Goal: Task Accomplishment & Management: Use online tool/utility

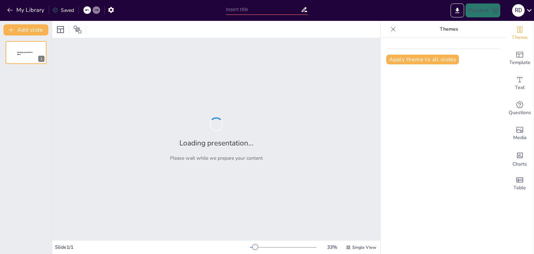
type input "Ecosystem Influence: The Divergence of Android and iOS Design Principles"
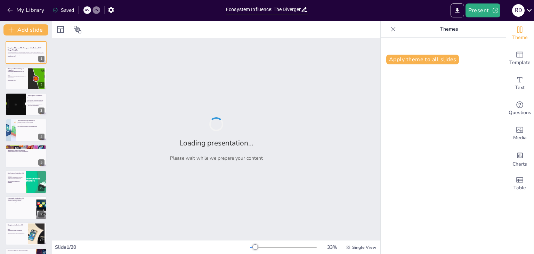
checkbox input "true"
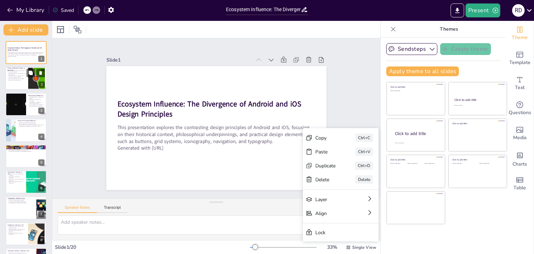
checkbox input "true"
click at [30, 84] on div at bounding box center [37, 78] width 38 height 21
type textarea "Material Design aims to unify user experiences across devices, using vibrant co…"
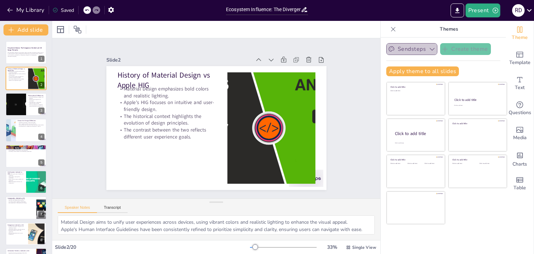
drag, startPoint x: 423, startPoint y: 50, endPoint x: 423, endPoint y: 46, distance: 4.5
click at [428, 46] on icon "button" at bounding box center [431, 49] width 7 height 7
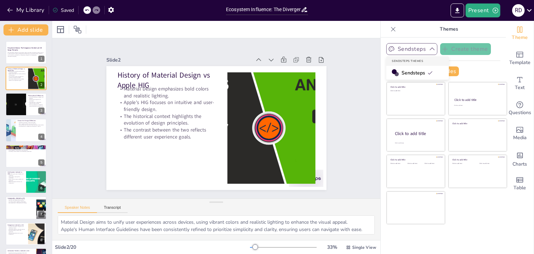
click at [474, 67] on div "Apply theme to all slides" at bounding box center [443, 71] width 114 height 10
click at [424, 71] on button "Apply theme to all slides" at bounding box center [422, 71] width 73 height 10
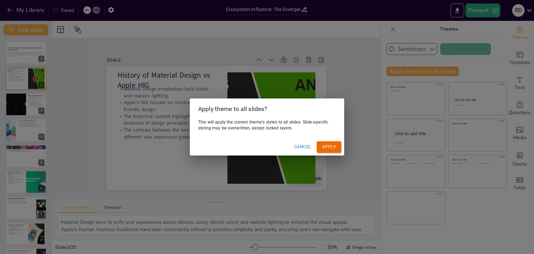
drag, startPoint x: 333, startPoint y: 146, endPoint x: 332, endPoint y: 127, distance: 18.4
click at [332, 127] on div "Apply theme to all slides? This will apply the current theme's styles to all sl…" at bounding box center [267, 126] width 154 height 57
click at [306, 150] on button "Cancel" at bounding box center [302, 146] width 23 height 11
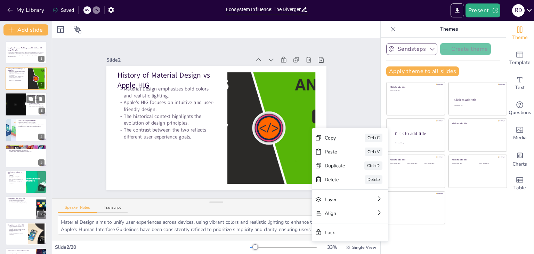
checkbox input "true"
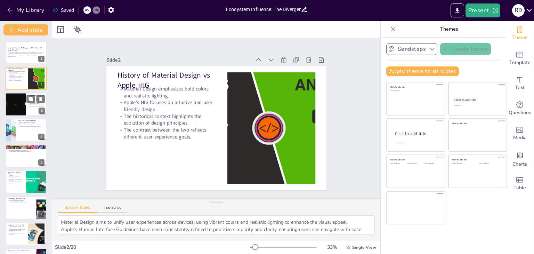
click at [36, 106] on div at bounding box center [26, 104] width 42 height 24
type textarea "The Android design philosophy encourages adaptability across various devices, p…"
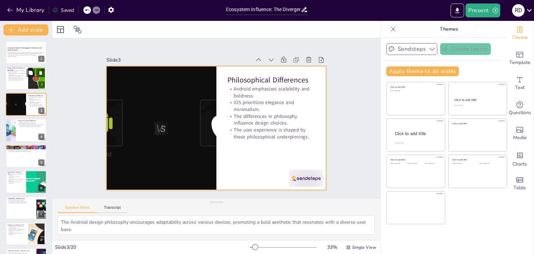
checkbox input "true"
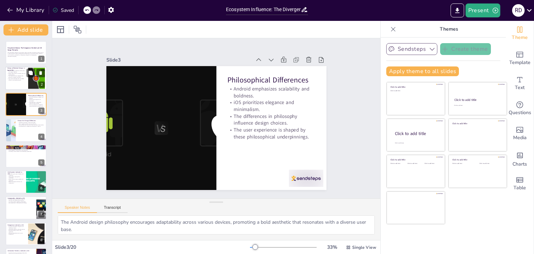
click at [28, 83] on div at bounding box center [37, 78] width 38 height 21
type textarea "Material Design aims to unify user experiences across devices, using vibrant co…"
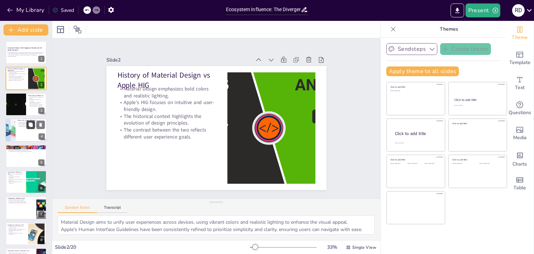
checkbox input "true"
click at [28, 123] on button at bounding box center [30, 125] width 8 height 8
type textarea "The openness of Android's ecosystem fosters innovation and customization, allow…"
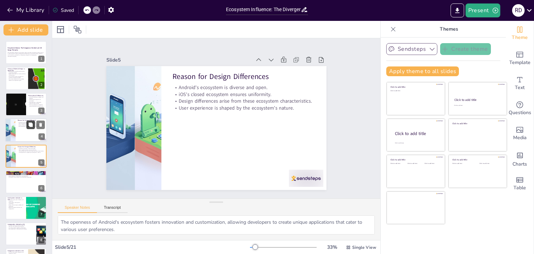
scroll to position [11, 0]
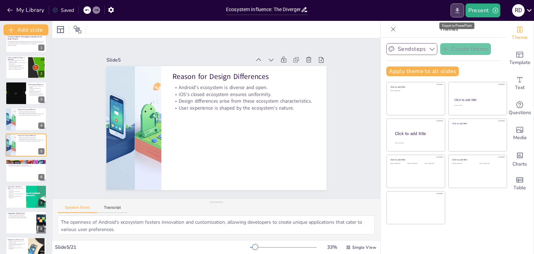
click at [454, 11] on icon "Export to PowerPoint" at bounding box center [456, 10] width 7 height 7
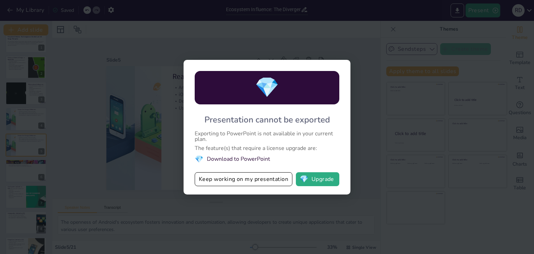
click at [362, 156] on div "💎 Presentation cannot be exported Exporting to PowerPoint is not available in y…" at bounding box center [267, 127] width 534 height 254
checkbox input "true"
click at [362, 156] on div "💎 Presentation cannot be exported Exporting to PowerPoint is not available in y…" at bounding box center [267, 127] width 534 height 254
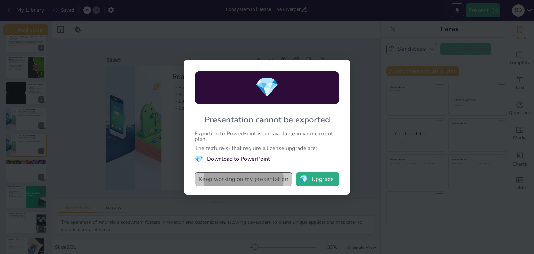
click at [268, 183] on button "Keep working on my presentation" at bounding box center [244, 179] width 98 height 14
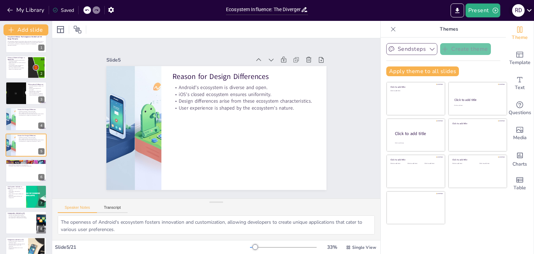
checkbox input "true"
